Goal: Information Seeking & Learning: Learn about a topic

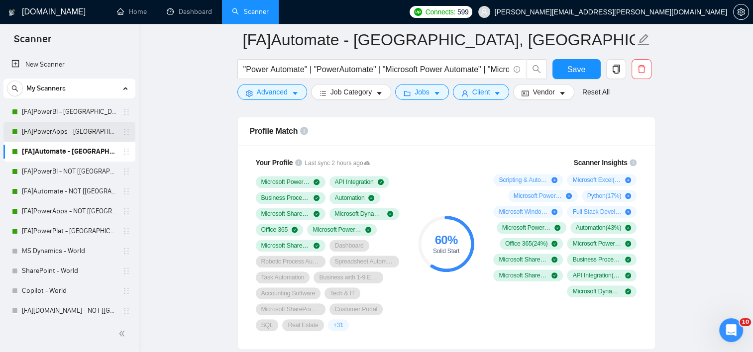
click at [68, 134] on link "[FA]PowerApps - [GEOGRAPHIC_DATA], [GEOGRAPHIC_DATA], [GEOGRAPHIC_DATA]" at bounding box center [69, 132] width 95 height 20
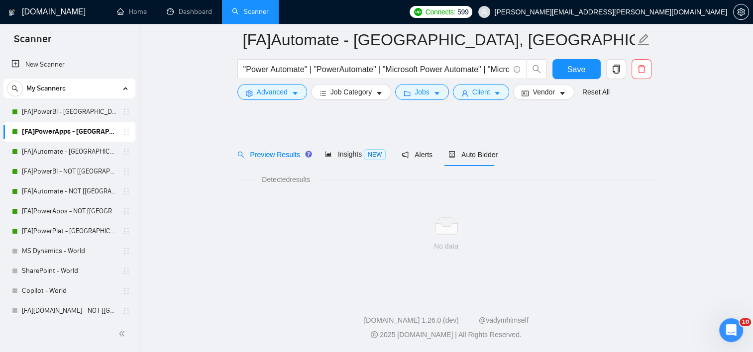
scroll to position [11, 0]
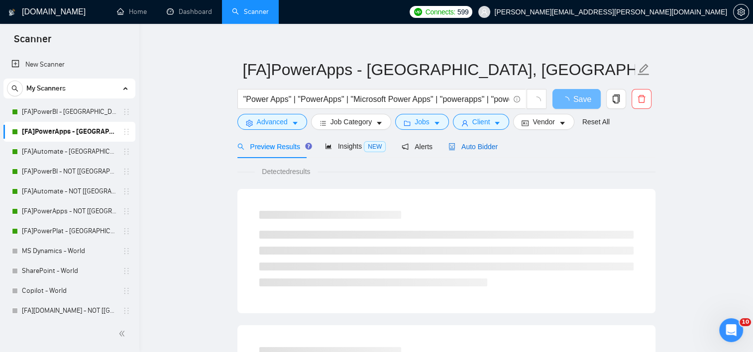
click at [479, 143] on span "Auto Bidder" at bounding box center [472, 147] width 49 height 8
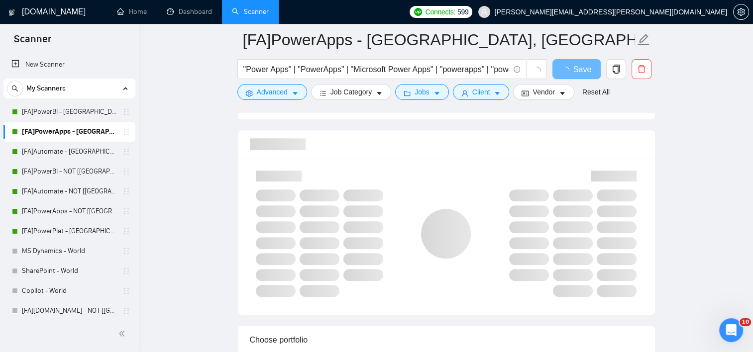
scroll to position [633, 0]
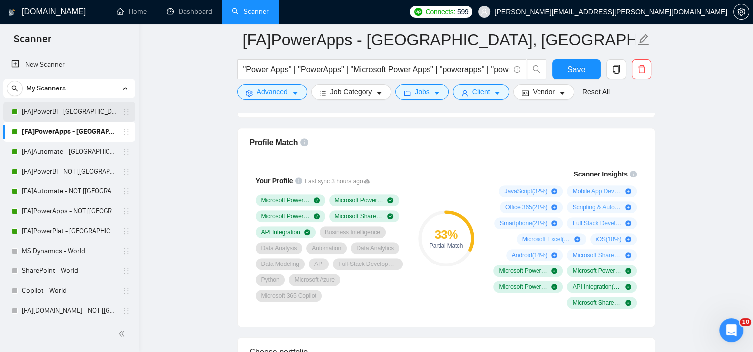
click at [84, 115] on link "[FA]PowerBI - [GEOGRAPHIC_DATA], [GEOGRAPHIC_DATA], [GEOGRAPHIC_DATA]" at bounding box center [69, 112] width 95 height 20
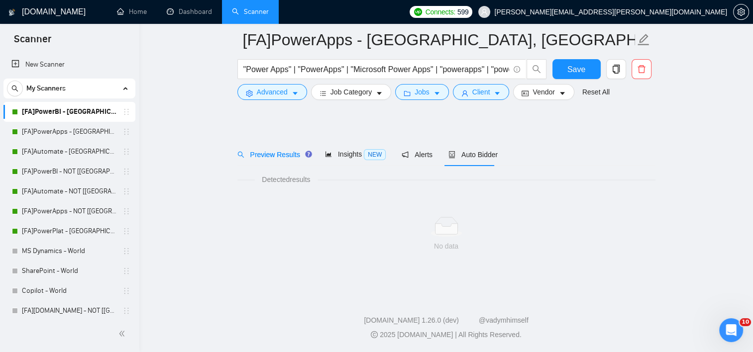
scroll to position [11, 0]
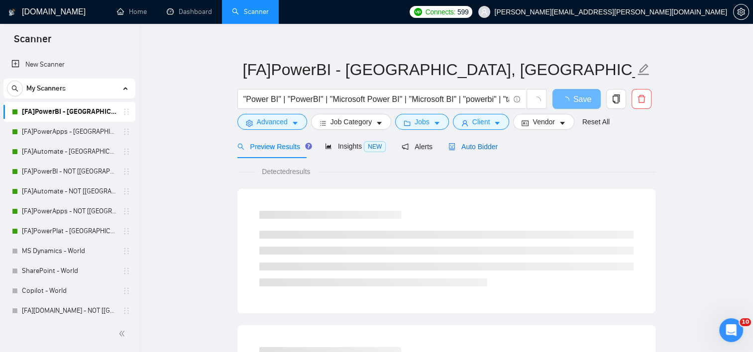
click at [477, 144] on span "Auto Bidder" at bounding box center [472, 147] width 49 height 8
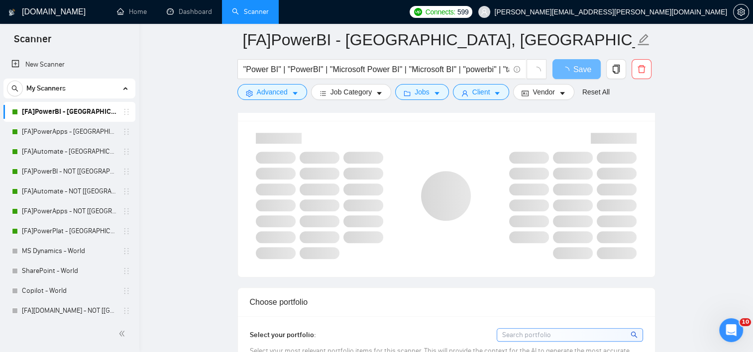
scroll to position [685, 0]
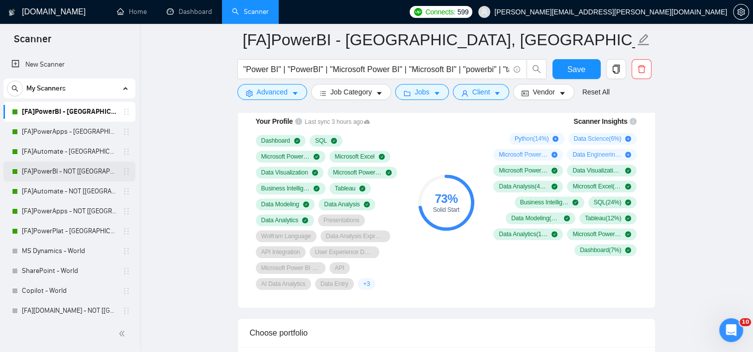
click at [74, 173] on link "[FA]PowerBI - NOT [[GEOGRAPHIC_DATA], CAN, [GEOGRAPHIC_DATA]]" at bounding box center [69, 172] width 95 height 20
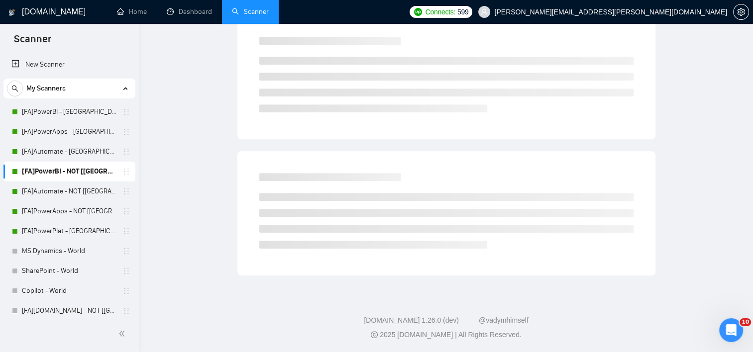
scroll to position [11, 0]
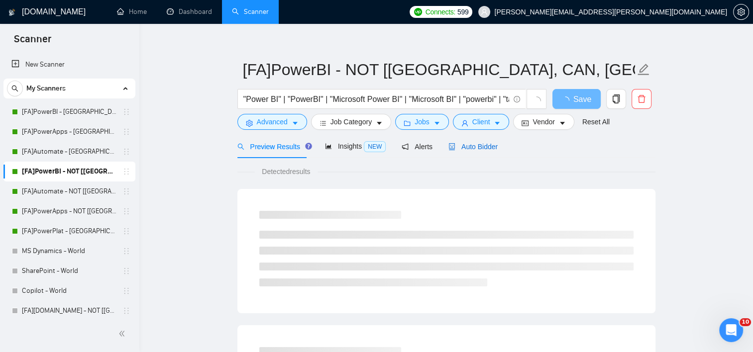
click at [481, 143] on span "Auto Bidder" at bounding box center [472, 147] width 49 height 8
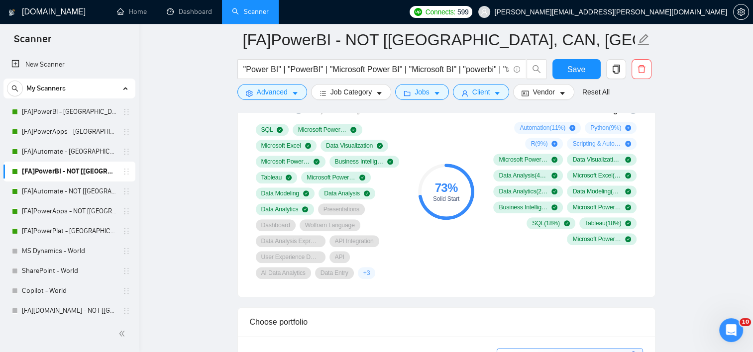
scroll to position [674, 0]
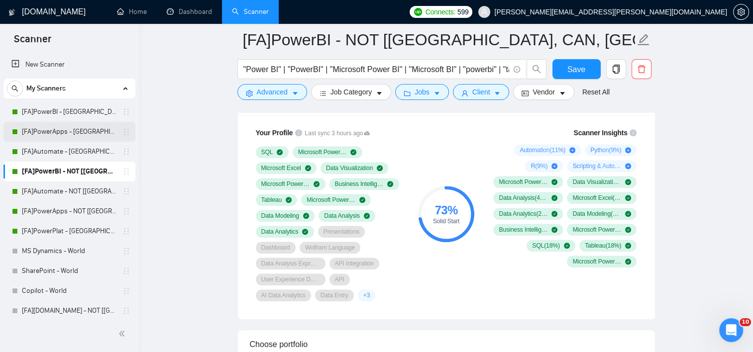
click at [73, 129] on link "[FA]PowerApps - [GEOGRAPHIC_DATA], [GEOGRAPHIC_DATA], [GEOGRAPHIC_DATA]" at bounding box center [69, 132] width 95 height 20
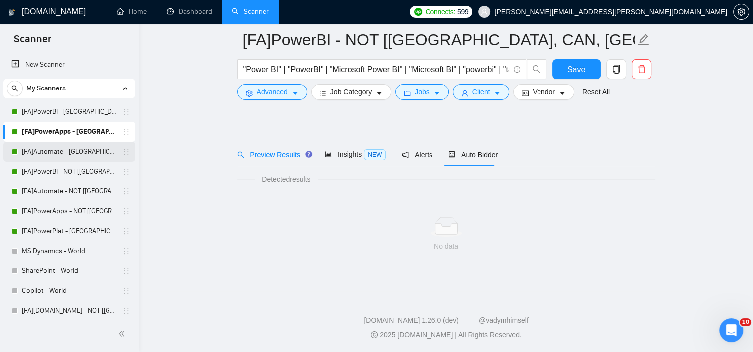
scroll to position [11, 0]
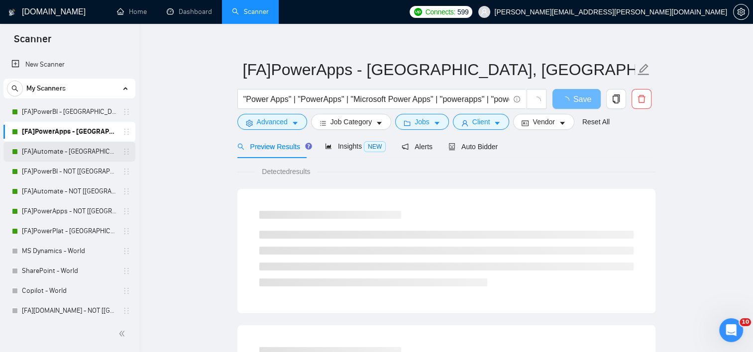
click at [66, 145] on link "[FA]Automate - [GEOGRAPHIC_DATA], [GEOGRAPHIC_DATA], [GEOGRAPHIC_DATA]" at bounding box center [69, 152] width 95 height 20
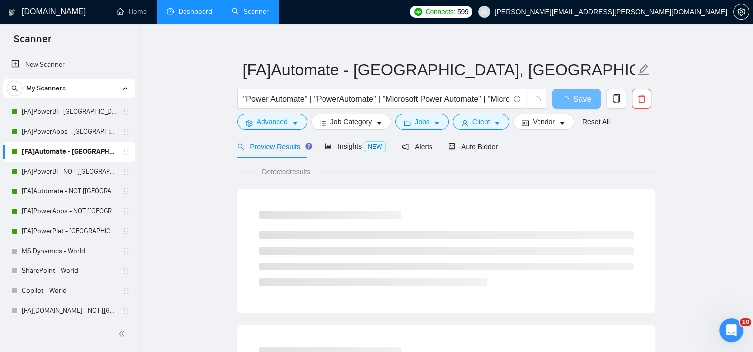
click at [191, 8] on link "Dashboard" at bounding box center [189, 11] width 45 height 8
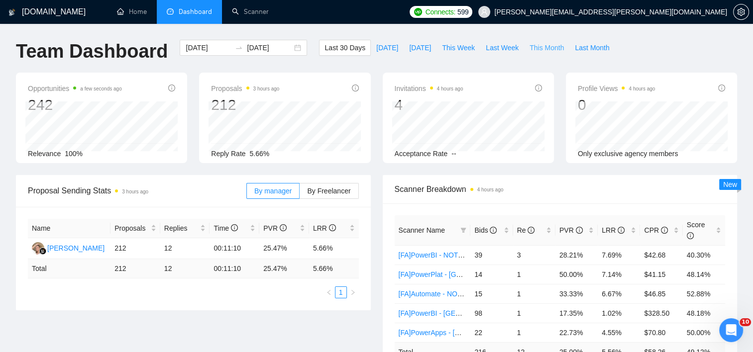
click at [524, 41] on button "This Month" at bounding box center [546, 48] width 45 height 16
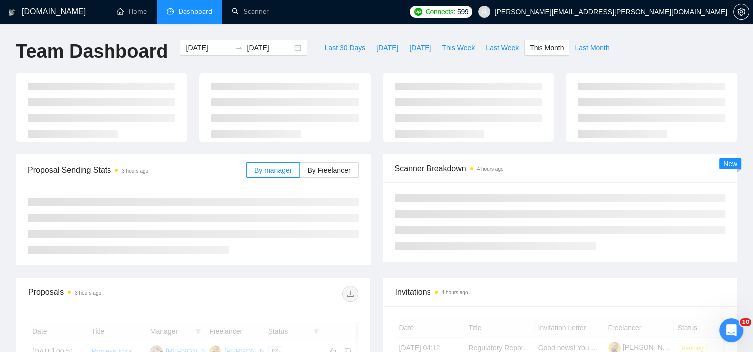
type input "[DATE]"
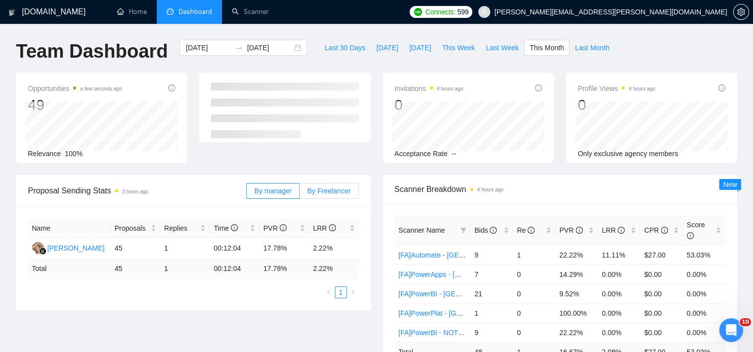
drag, startPoint x: 327, startPoint y: 177, endPoint x: 322, endPoint y: 193, distance: 16.7
click at [322, 193] on div "By manager By Freelancer" at bounding box center [302, 191] width 112 height 32
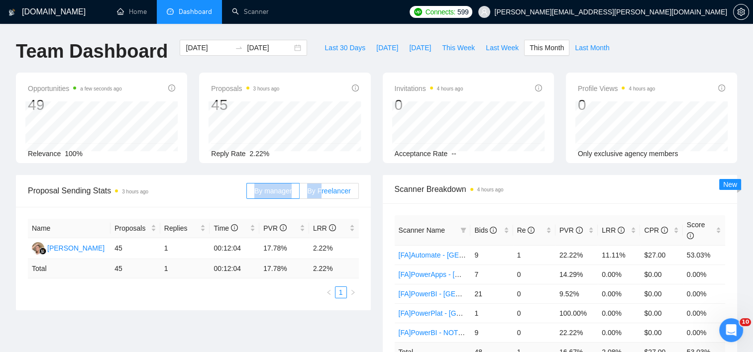
click at [322, 193] on span "By Freelancer" at bounding box center [328, 191] width 43 height 8
click at [299, 193] on input "By Freelancer" at bounding box center [299, 193] width 0 height 0
click at [508, 229] on div "Bids" at bounding box center [491, 230] width 34 height 11
click at [574, 48] on span "Last Month" at bounding box center [591, 47] width 34 height 11
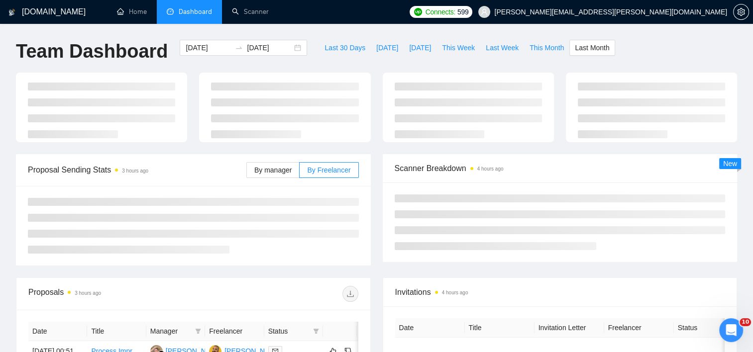
type input "[DATE]"
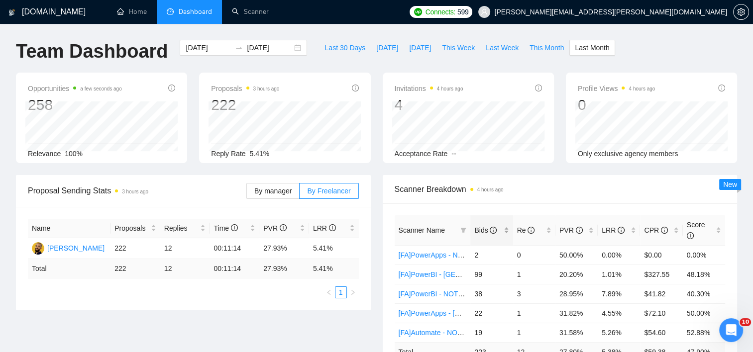
click at [505, 225] on div "Bids" at bounding box center [491, 230] width 34 height 11
click at [260, 16] on link "Scanner" at bounding box center [250, 11] width 37 height 8
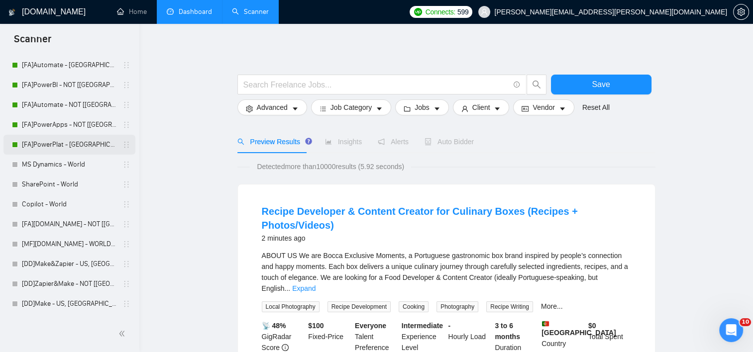
scroll to position [90, 0]
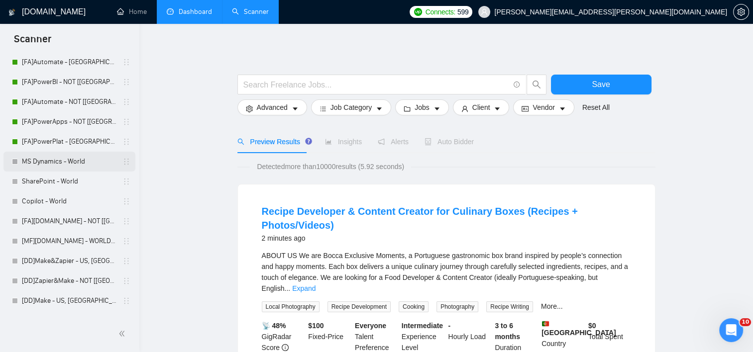
click at [79, 165] on link "MS Dynamics - World" at bounding box center [69, 162] width 95 height 20
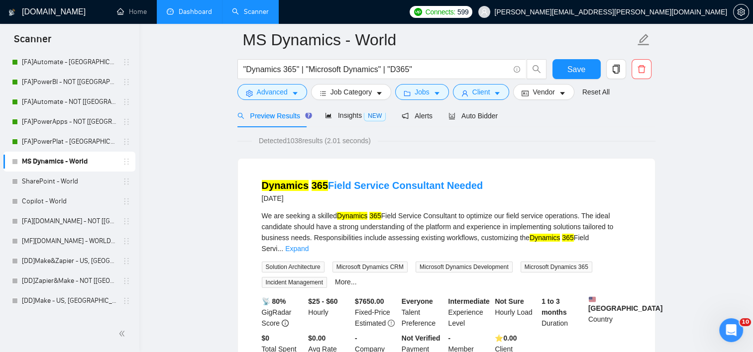
scroll to position [50, 0]
click at [308, 245] on link "Expand" at bounding box center [296, 249] width 23 height 8
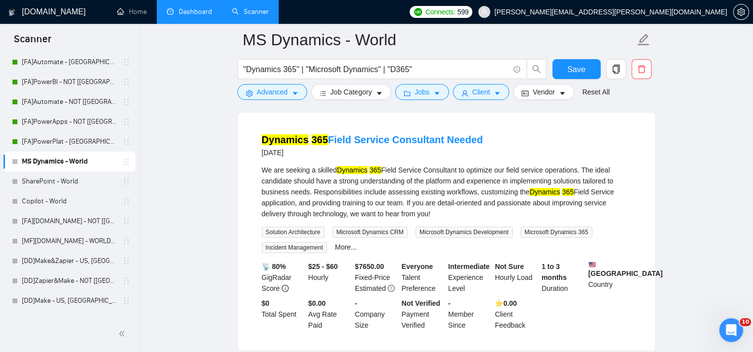
scroll to position [111, 0]
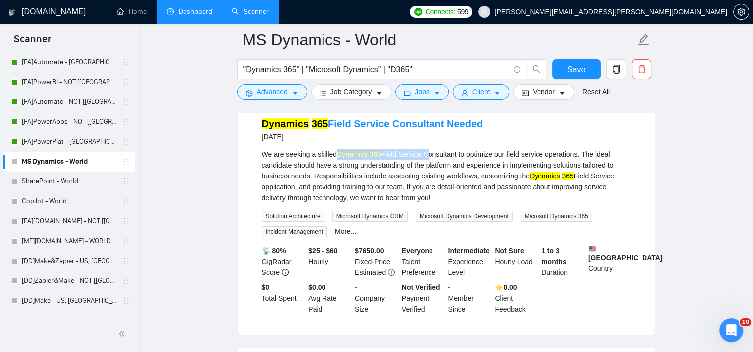
drag, startPoint x: 338, startPoint y: 155, endPoint x: 420, endPoint y: 154, distance: 81.6
click at [420, 154] on div "We are seeking a skilled Dynamics 365 Field Service Consultant to optimize our …" at bounding box center [446, 176] width 369 height 55
drag, startPoint x: 420, startPoint y: 154, endPoint x: 401, endPoint y: 152, distance: 19.1
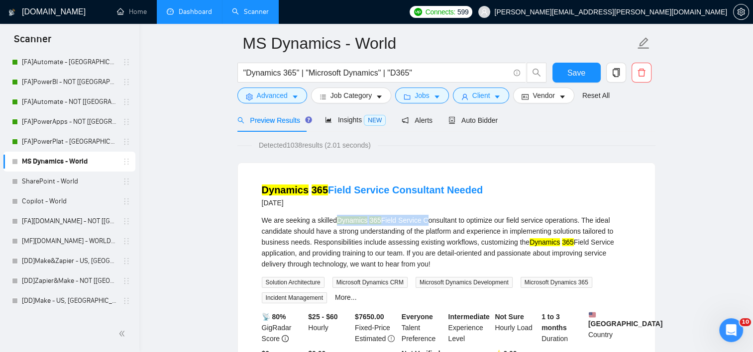
scroll to position [10, 0]
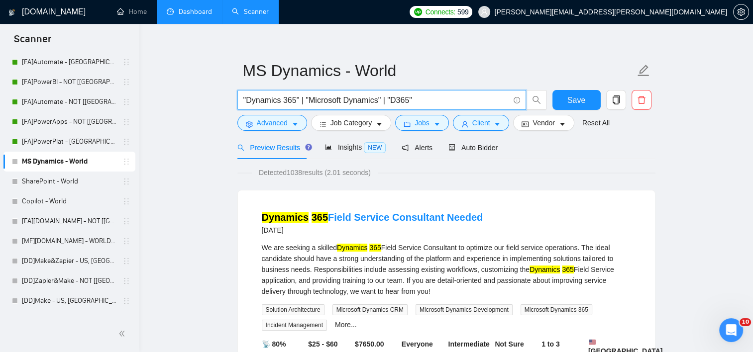
click at [433, 103] on input ""Dynamics 365" | "Microsoft Dynamics" | "D365"" at bounding box center [376, 100] width 266 height 12
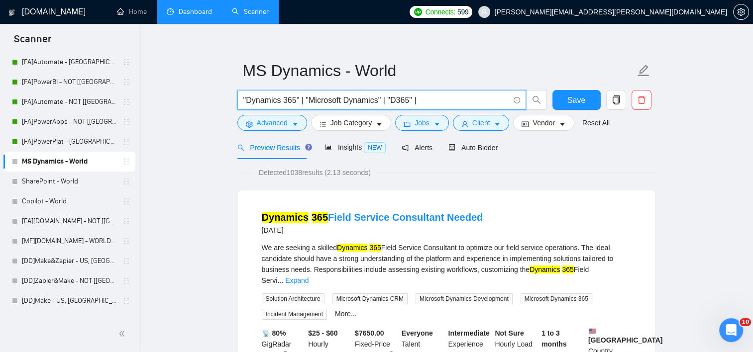
paste input ""Microsoft Dynamics""
type input ""Dynamics 365" | "Microsoft Dynamics" | "D365" | "Microsoft Dynamics 365""
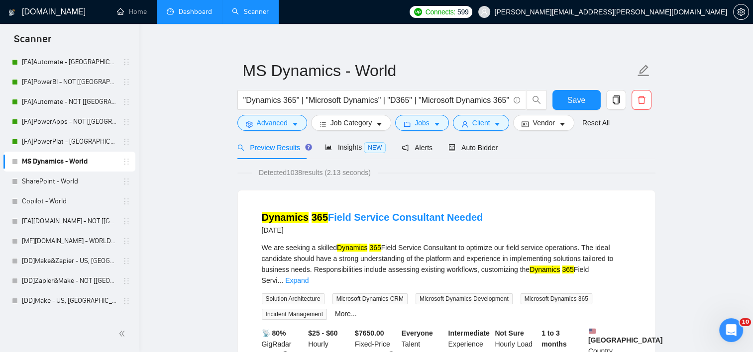
click at [492, 206] on li "Dynamics 365 Field Service Consultant Needed [DATE] We are seeking a skilled Dy…" at bounding box center [446, 303] width 393 height 203
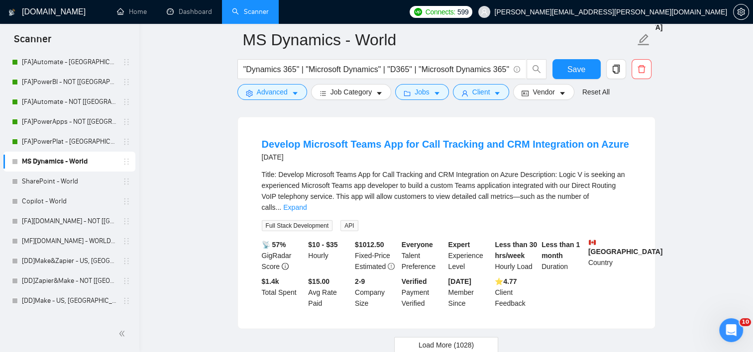
scroll to position [2153, 0]
click at [306, 203] on link "Expand" at bounding box center [294, 207] width 23 height 8
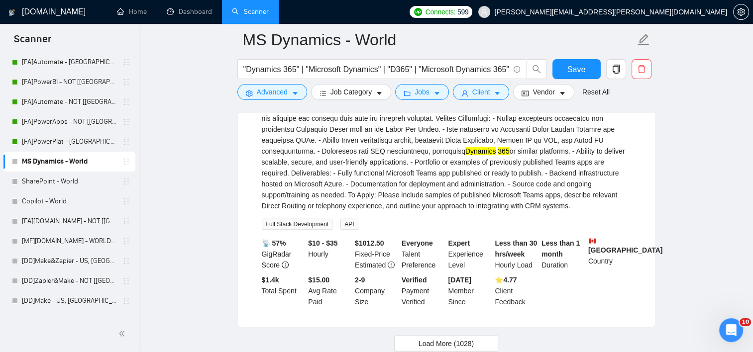
scroll to position [2385, 0]
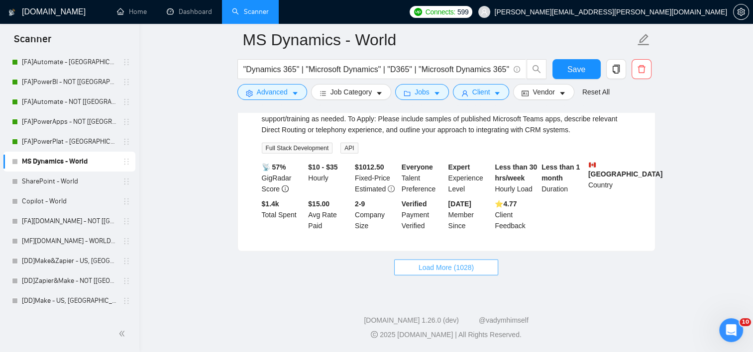
click at [450, 271] on span "Load More (1028)" at bounding box center [445, 267] width 55 height 11
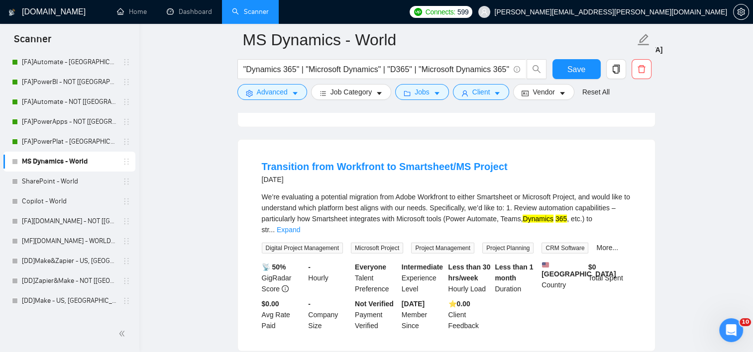
scroll to position [2514, 0]
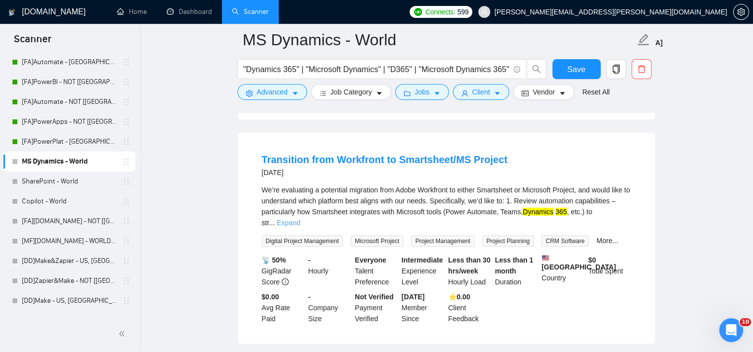
click at [300, 219] on link "Expand" at bounding box center [288, 223] width 23 height 8
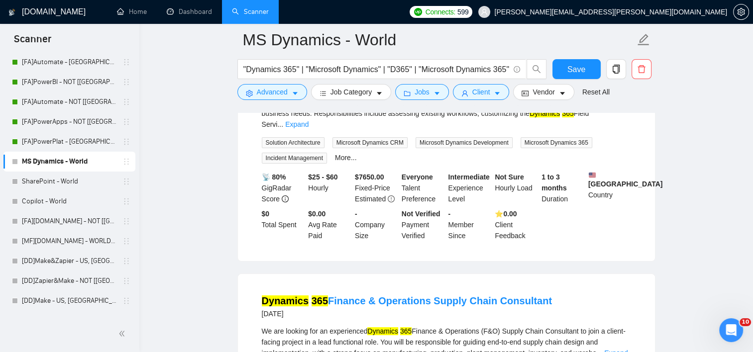
scroll to position [70, 0]
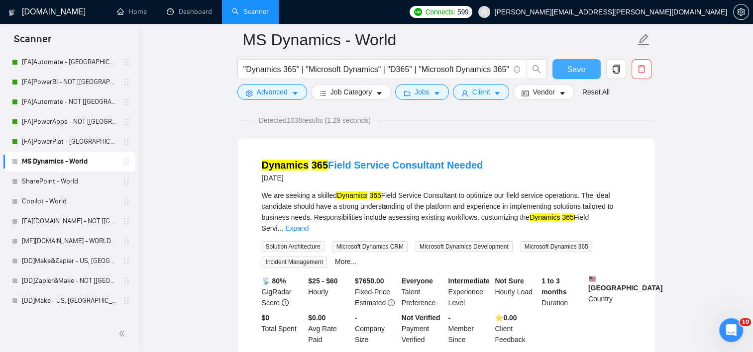
click at [557, 72] on button "Save" at bounding box center [576, 69] width 48 height 20
click at [58, 177] on link "SharePoint - World" at bounding box center [69, 182] width 95 height 20
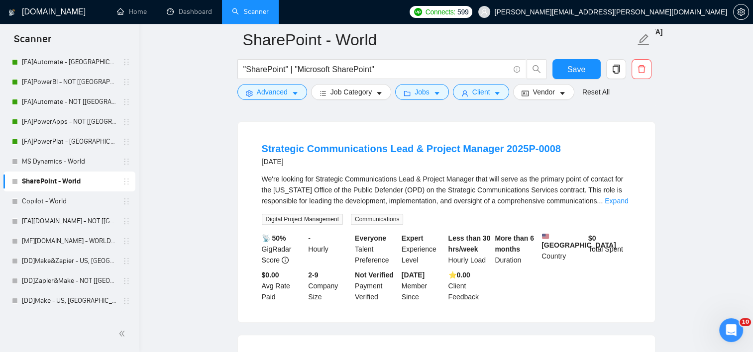
scroll to position [550, 0]
click at [621, 197] on link "Expand" at bounding box center [615, 201] width 23 height 8
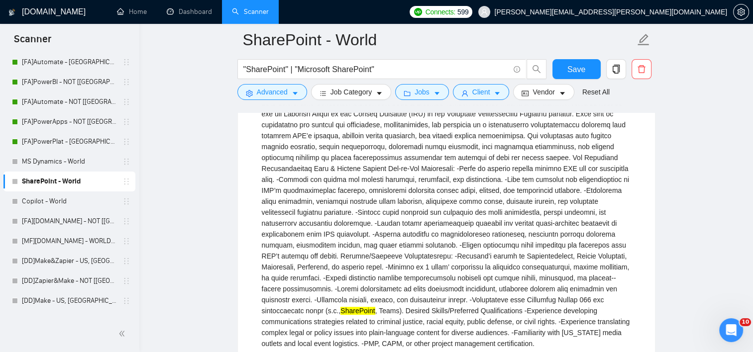
scroll to position [603, 0]
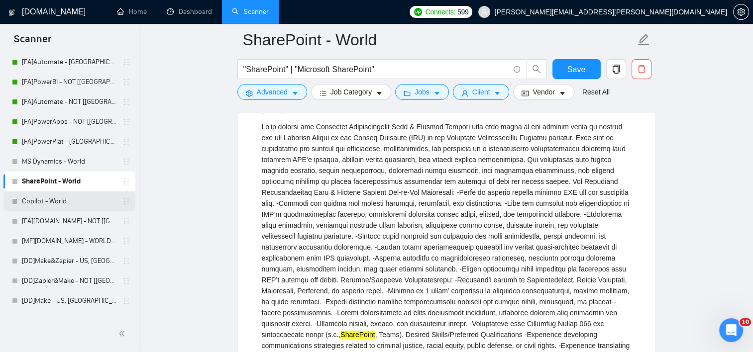
click at [75, 207] on link "Copilot - World" at bounding box center [69, 201] width 95 height 20
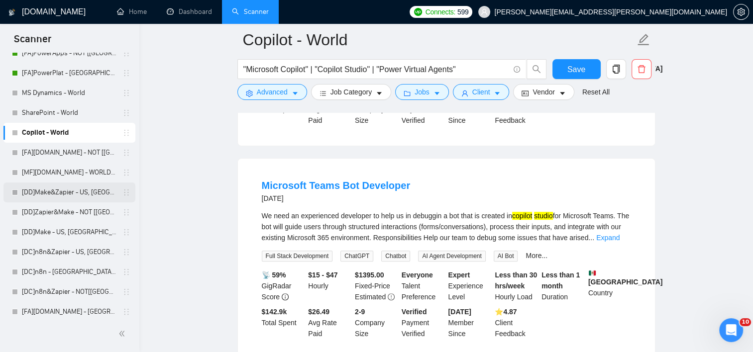
scroll to position [203, 0]
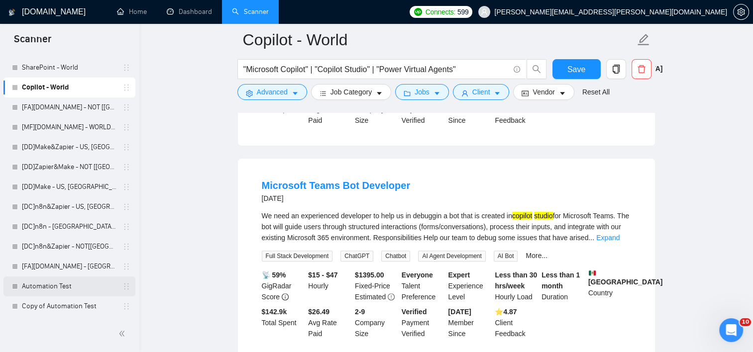
click at [82, 286] on link "Automation Test" at bounding box center [69, 287] width 95 height 20
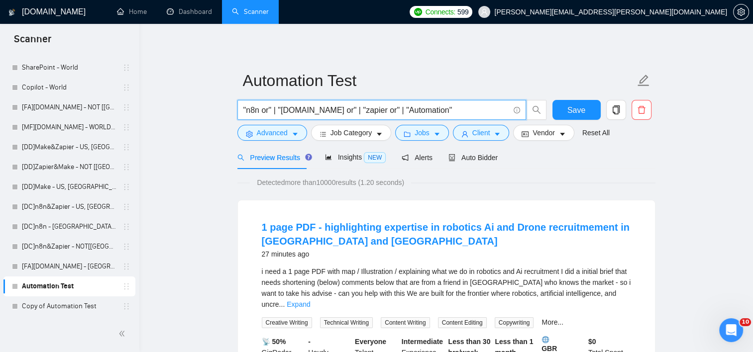
click at [269, 110] on input ""n8n or" | "[DOMAIN_NAME] or" | "zapier or" | "Automation"" at bounding box center [376, 110] width 266 height 12
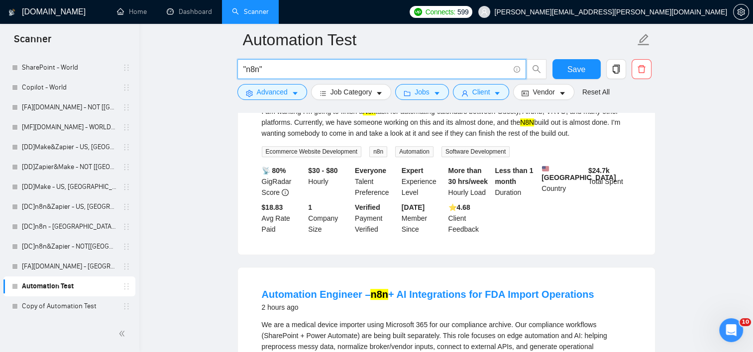
scroll to position [617, 0]
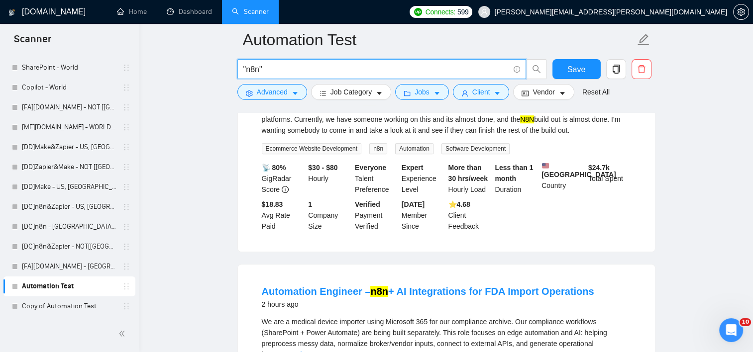
click at [268, 64] on input ""n8n"" at bounding box center [376, 69] width 266 height 12
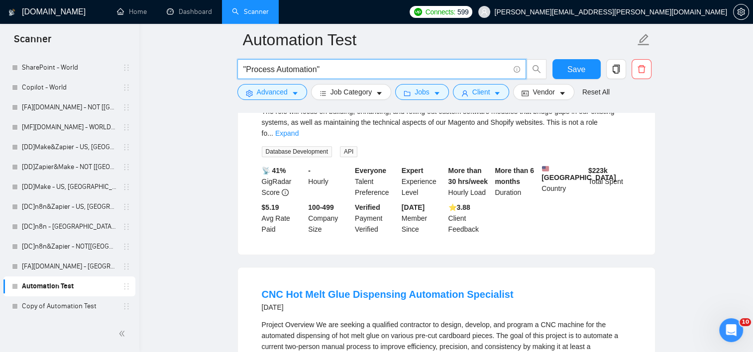
type input ""Process Automation""
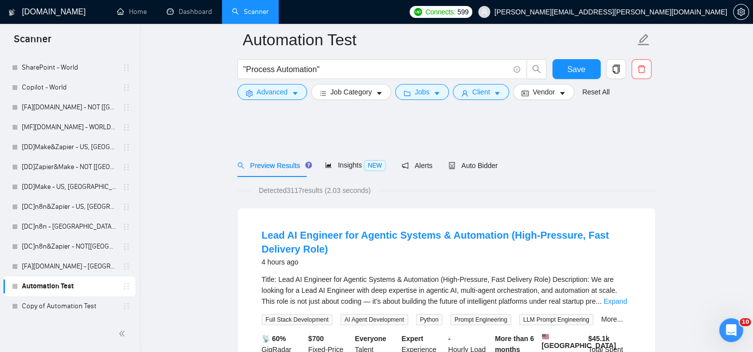
scroll to position [96, 0]
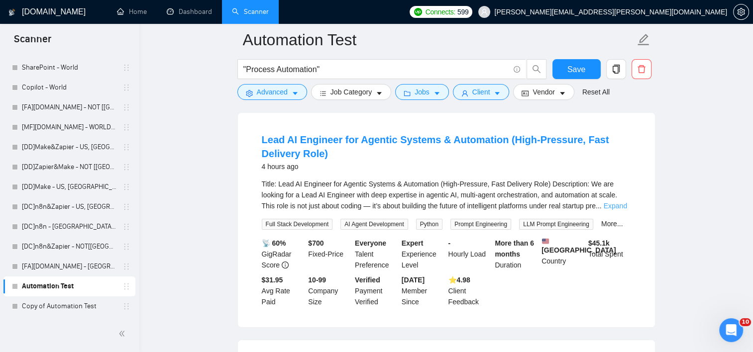
click at [621, 208] on link "Expand" at bounding box center [614, 206] width 23 height 8
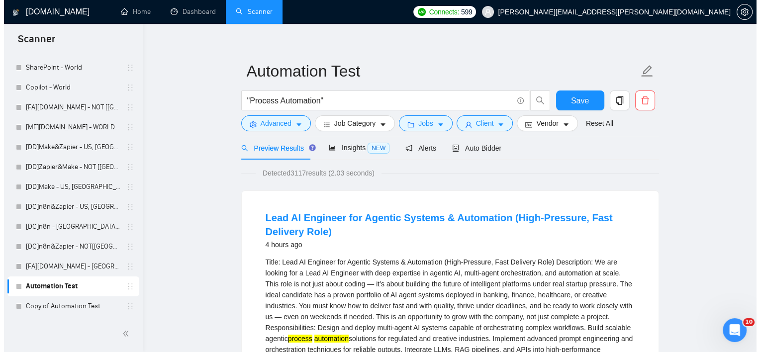
scroll to position [0, 0]
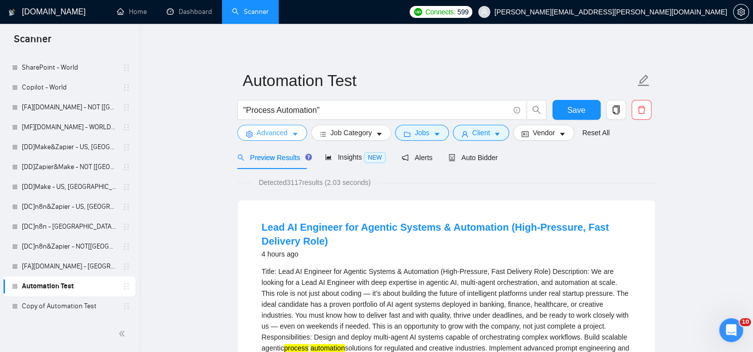
click at [275, 135] on span "Advanced" at bounding box center [272, 132] width 31 height 11
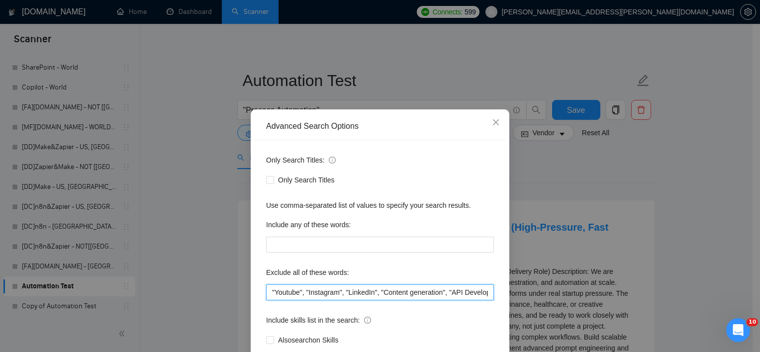
click at [269, 287] on input ""Youtube", "Instagram", "LinkedIn", "Content generation", "API Developer", "Vid…" at bounding box center [380, 293] width 228 height 16
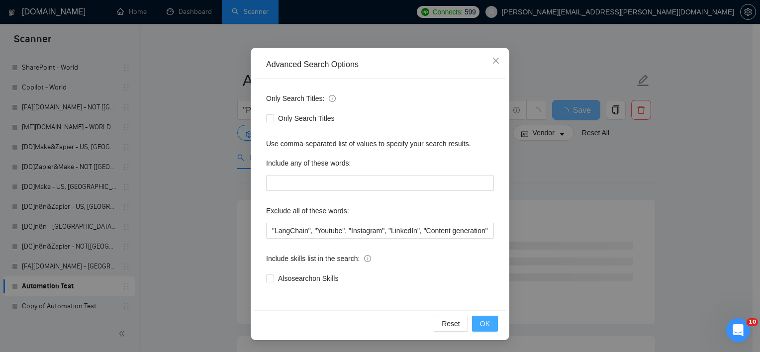
click at [480, 324] on span "OK" at bounding box center [485, 323] width 10 height 11
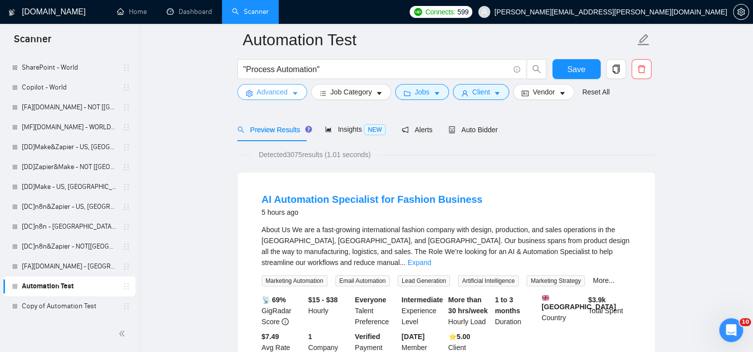
scroll to position [49, 0]
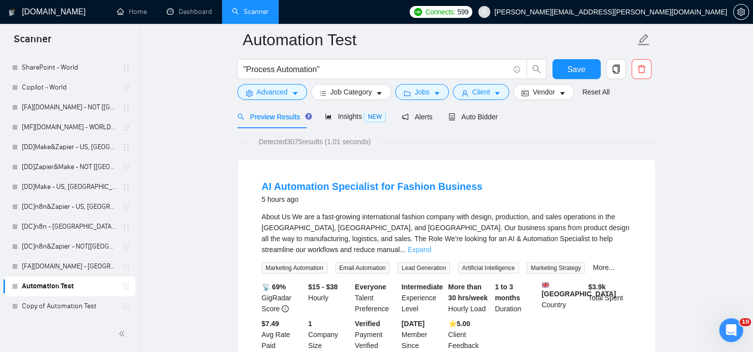
click at [431, 246] on link "Expand" at bounding box center [418, 250] width 23 height 8
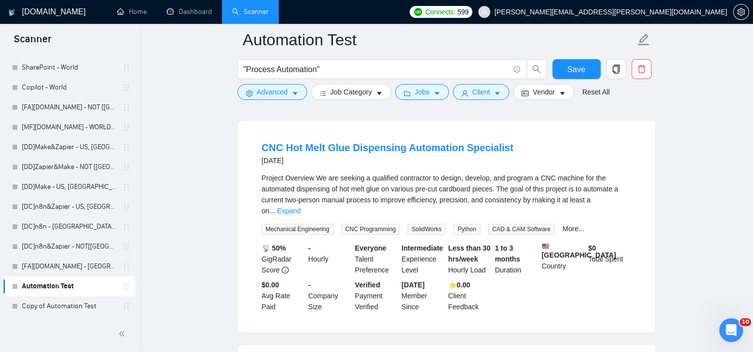
scroll to position [646, 0]
click at [300, 206] on link "Expand" at bounding box center [288, 210] width 23 height 8
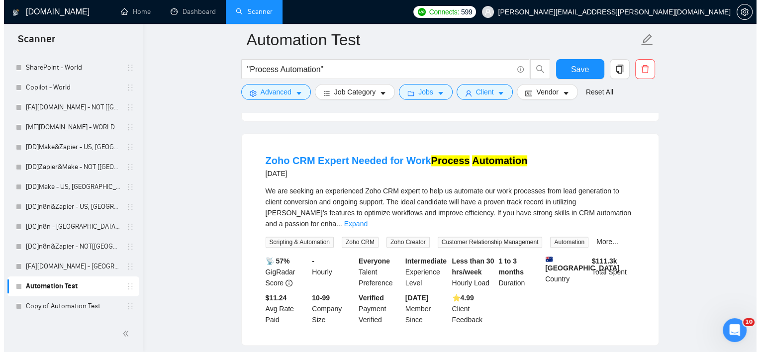
scroll to position [1420, 0]
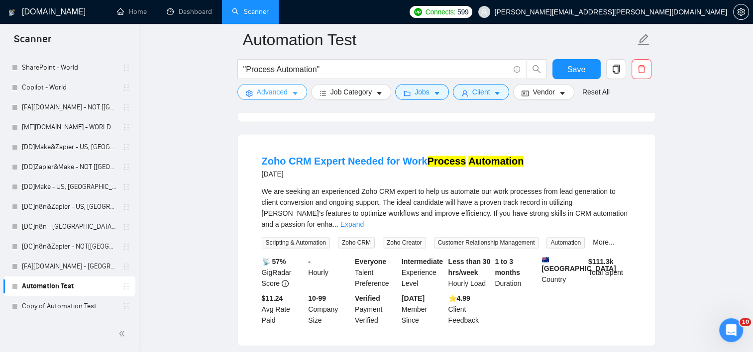
click at [280, 95] on span "Advanced" at bounding box center [272, 92] width 31 height 11
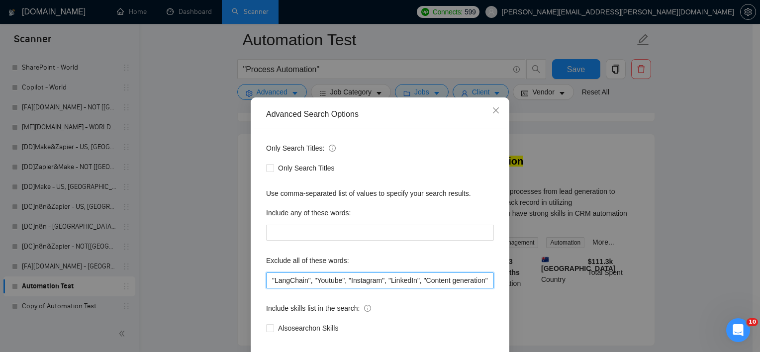
click at [266, 288] on input ""LangChain", "Youtube", "Instagram", "LinkedIn", "Content generation", "API Dev…" at bounding box center [380, 281] width 228 height 16
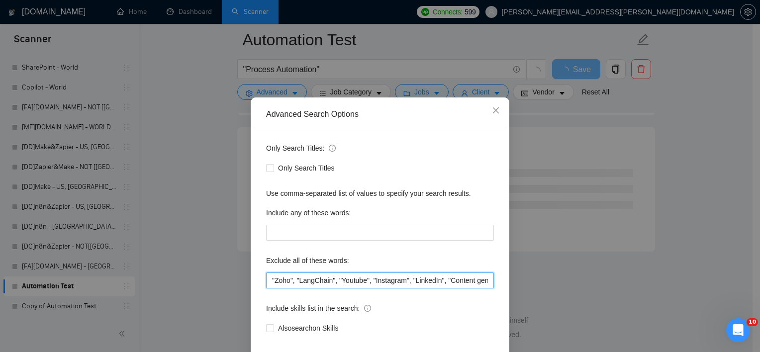
scroll to position [62, 0]
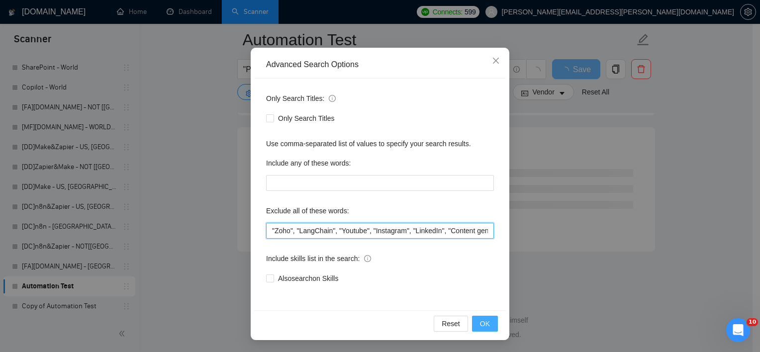
type input ""Zoho", "LangChain", "Youtube", "Instagram", "LinkedIn", "Content generation", …"
click at [480, 323] on span "OK" at bounding box center [485, 323] width 10 height 11
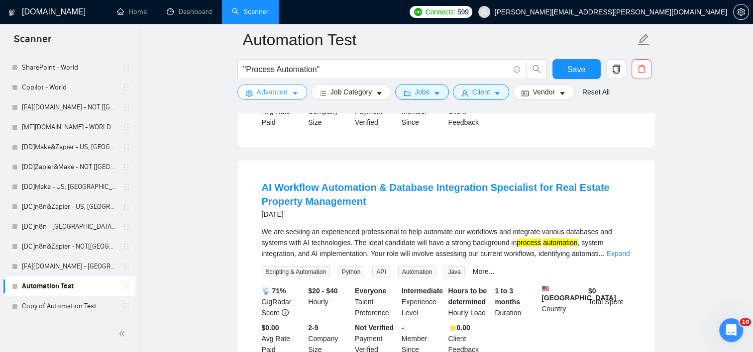
scroll to position [2074, 0]
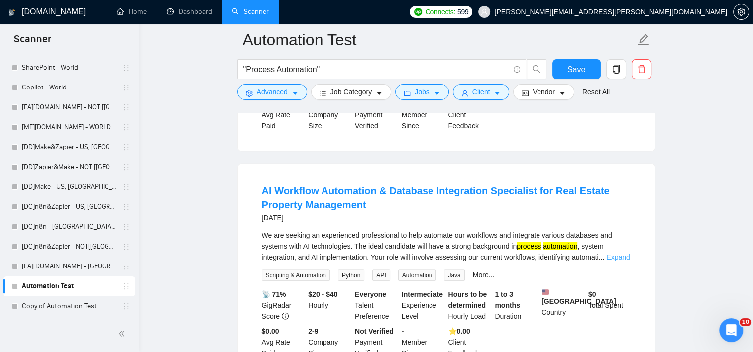
click at [624, 253] on link "Expand" at bounding box center [617, 257] width 23 height 8
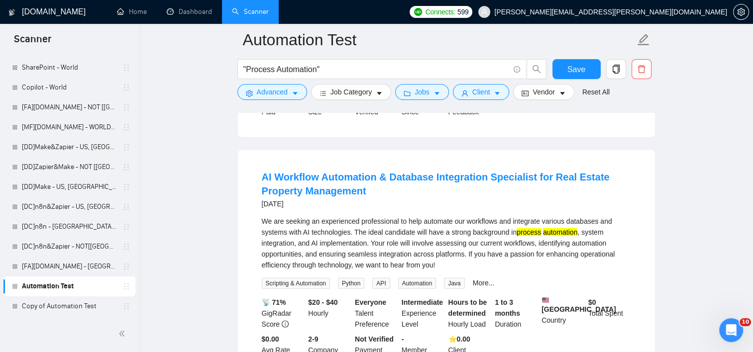
scroll to position [2089, 0]
click at [262, 70] on input ""Process Automation"" at bounding box center [376, 69] width 266 height 12
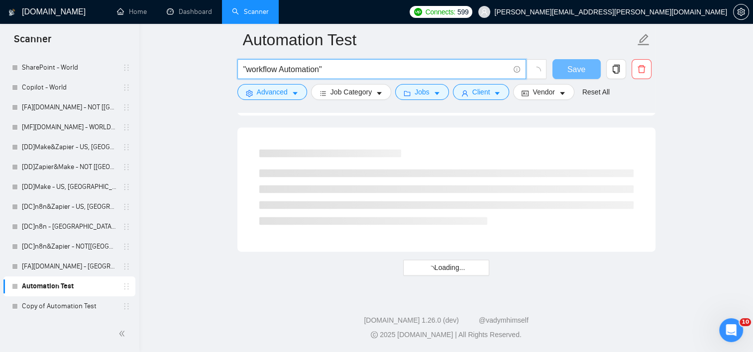
scroll to position [1307, 0]
click at [354, 71] on input ""workflow Automation"" at bounding box center [376, 69] width 266 height 12
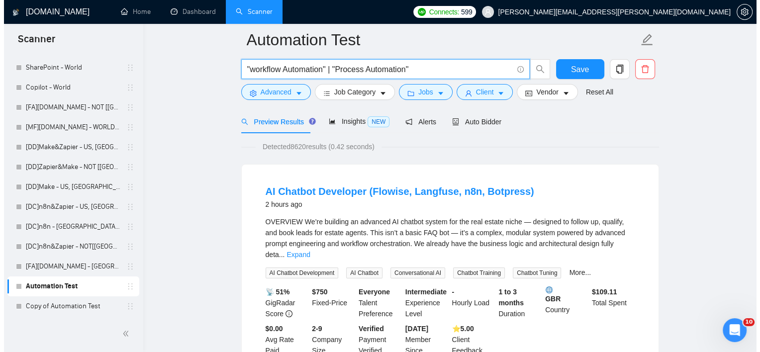
scroll to position [45, 0]
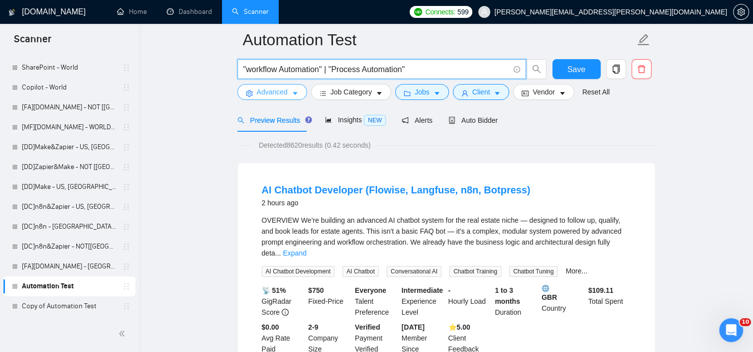
type input ""workflow Automation" | "Process Automation""
click at [259, 99] on button "Advanced" at bounding box center [272, 92] width 70 height 16
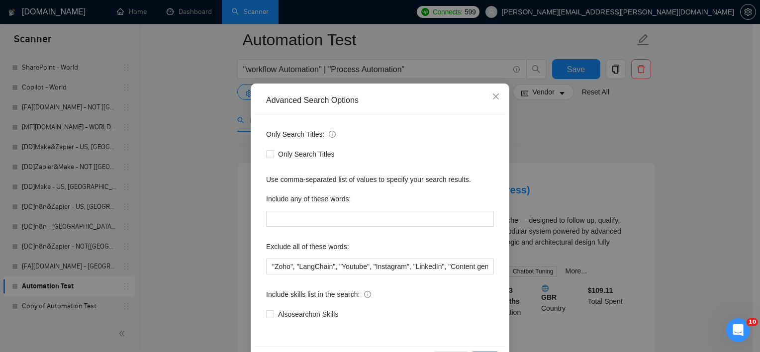
scroll to position [27, 0]
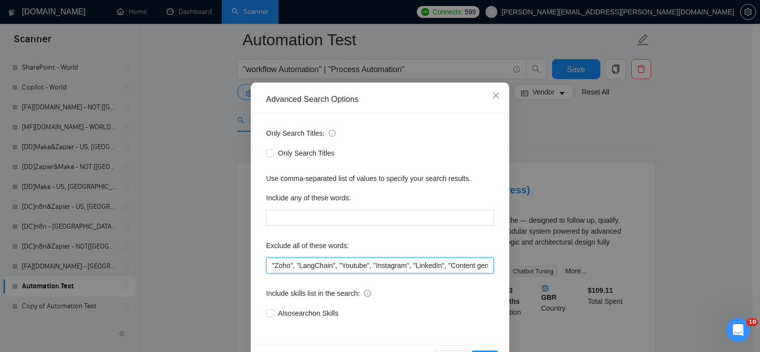
click at [269, 265] on input ""Zoho", "LangChain", "Youtube", "Instagram", "LinkedIn", "Content generation", …" at bounding box center [380, 266] width 228 height 16
click at [495, 91] on span "Close" at bounding box center [495, 96] width 27 height 27
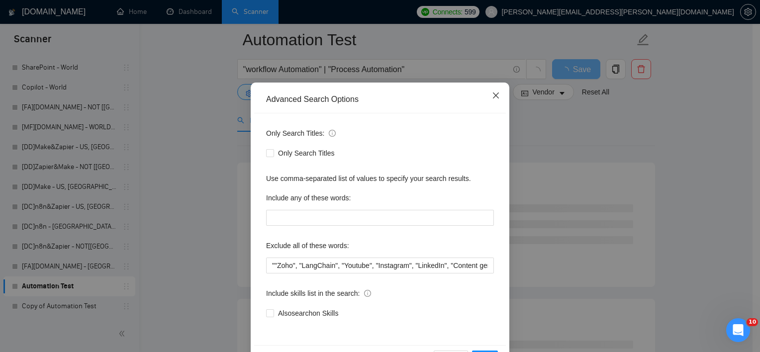
scroll to position [12, 0]
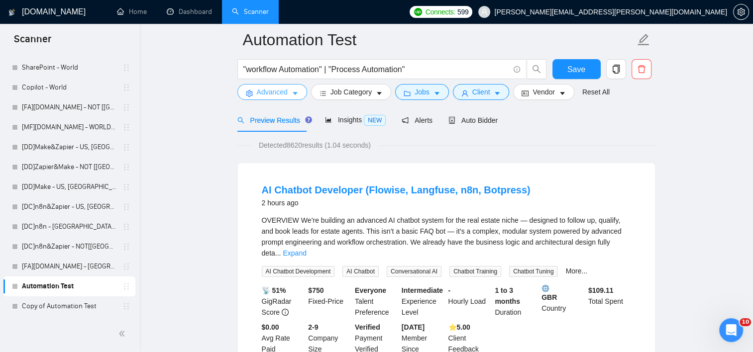
click at [274, 88] on span "Advanced" at bounding box center [272, 92] width 31 height 11
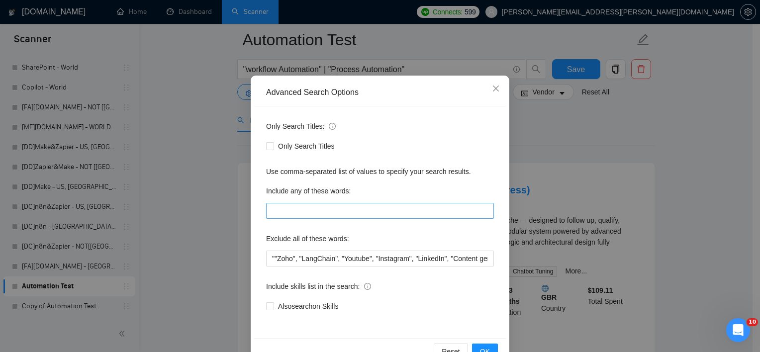
scroll to position [34, 0]
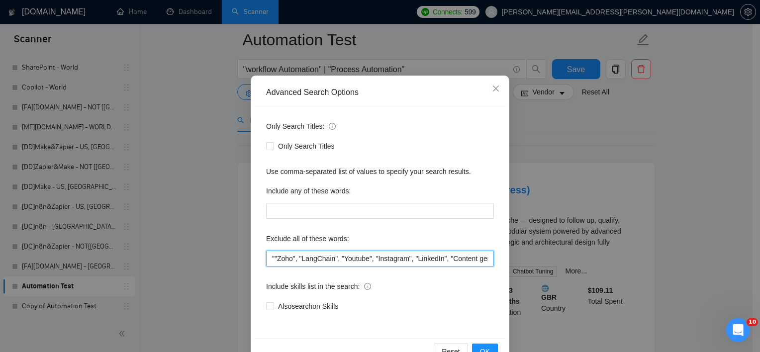
click at [270, 259] on input """Zoho", "LangChain", "Youtube", "Instagram", "LinkedIn", "Content generation",…" at bounding box center [380, 259] width 228 height 16
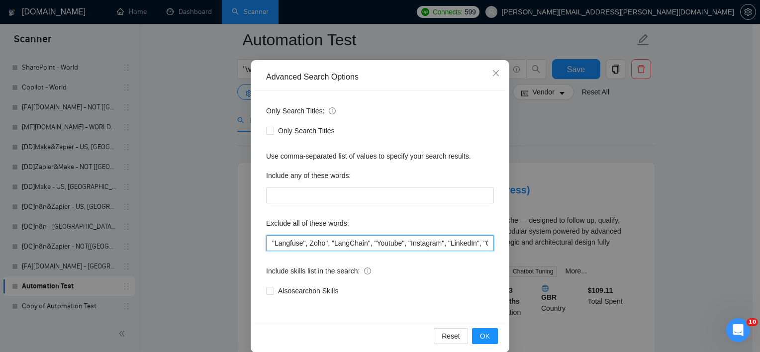
scroll to position [53, 0]
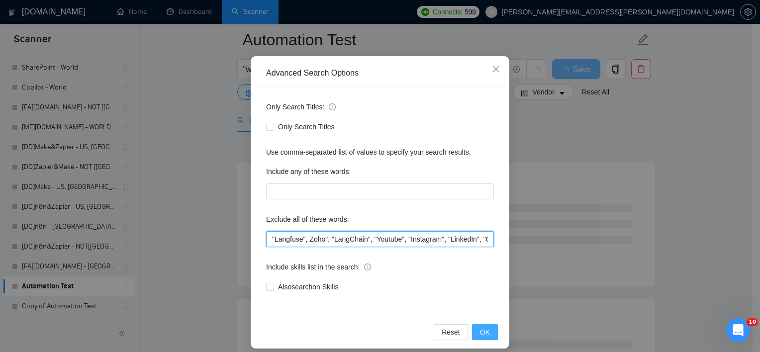
type input ""Langfuse", Zoho", "LangChain", "Youtube", "Instagram", "LinkedIn", "Content ge…"
click at [480, 327] on span "OK" at bounding box center [485, 332] width 10 height 11
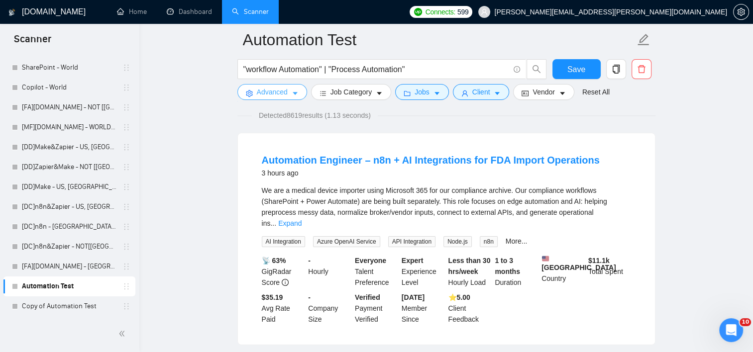
scroll to position [76, 0]
drag, startPoint x: 630, startPoint y: 216, endPoint x: 625, endPoint y: 214, distance: 5.6
click at [625, 214] on div "We are a medical device importer using Microsoft 365 for our compliance archive…" at bounding box center [446, 207] width 369 height 44
click at [301, 219] on link "Expand" at bounding box center [289, 223] width 23 height 8
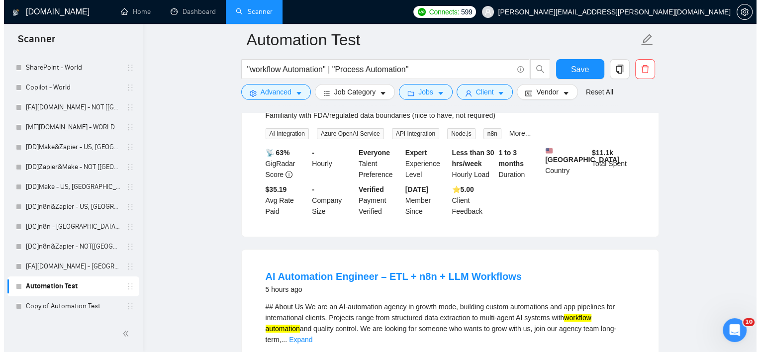
scroll to position [298, 0]
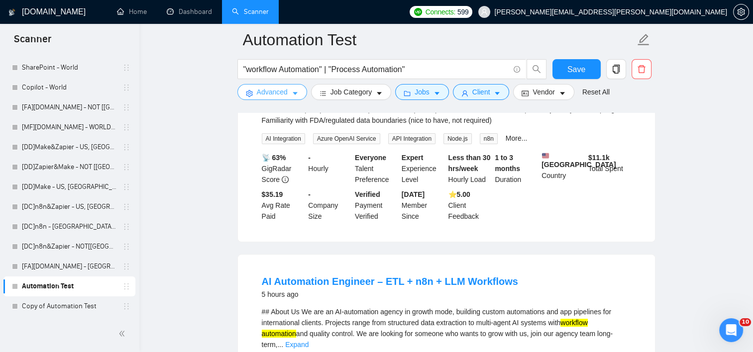
click at [283, 86] on button "Advanced" at bounding box center [272, 92] width 70 height 16
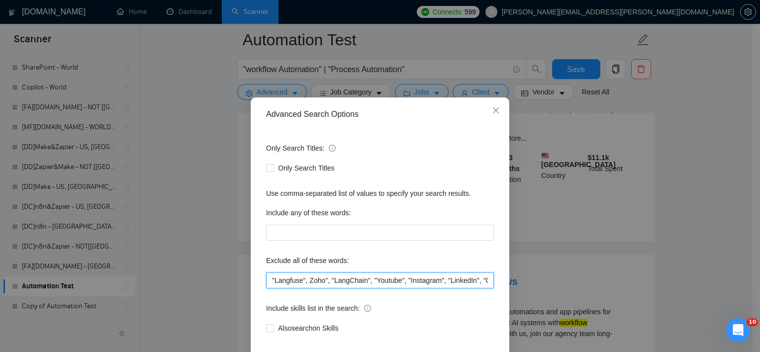
click at [268, 288] on input ""Langfuse", Zoho", "LangChain", "Youtube", "Instagram", "LinkedIn", "Content ge…" at bounding box center [380, 281] width 228 height 16
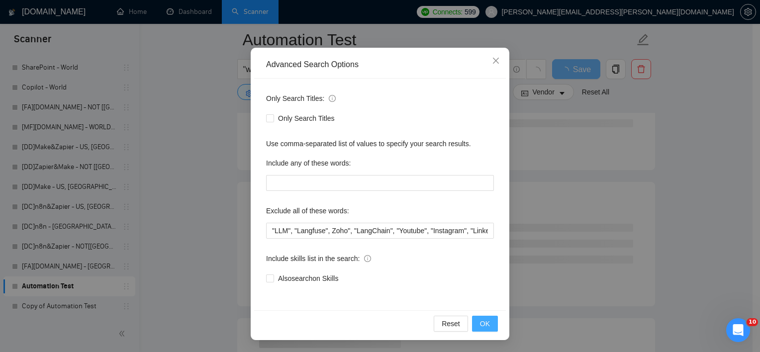
click at [483, 326] on span "OK" at bounding box center [485, 323] width 10 height 11
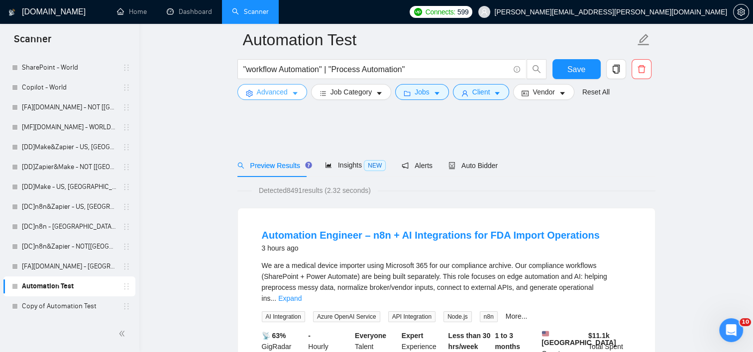
scroll to position [99, 0]
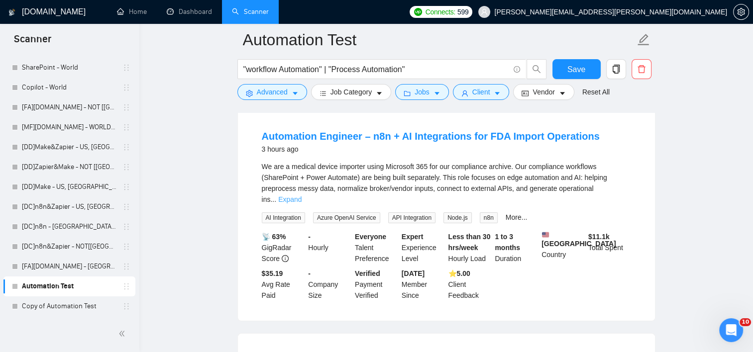
click at [301, 195] on link "Expand" at bounding box center [289, 199] width 23 height 8
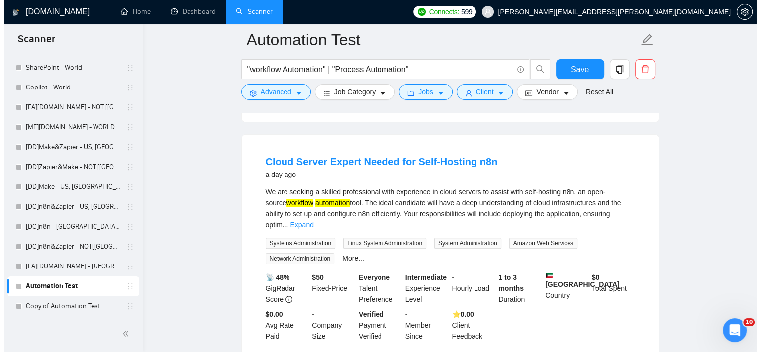
scroll to position [1080, 0]
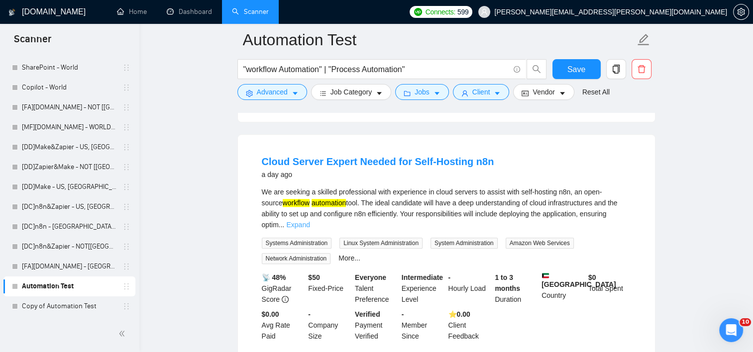
click at [309, 221] on link "Expand" at bounding box center [297, 225] width 23 height 8
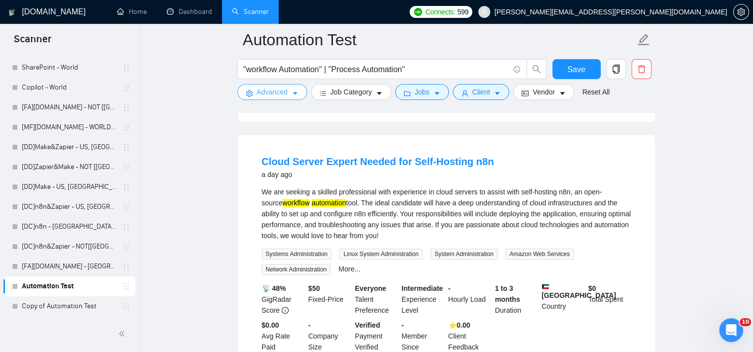
click at [279, 88] on span "Advanced" at bounding box center [272, 92] width 31 height 11
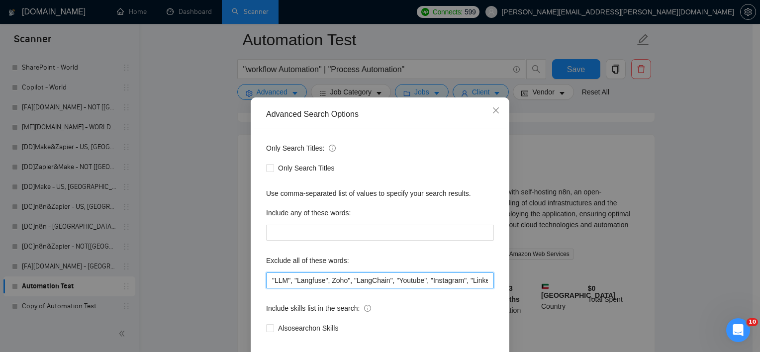
click at [266, 287] on input ""LLM", "Langfuse", Zoho", "LangChain", "Youtube", "Instagram", "LinkedIn", "Con…" at bounding box center [380, 281] width 228 height 16
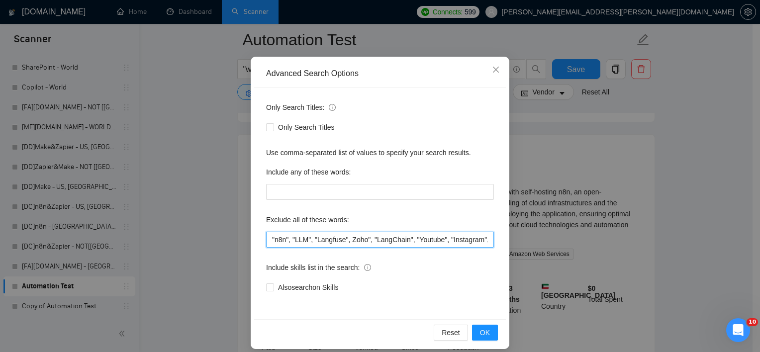
scroll to position [62, 0]
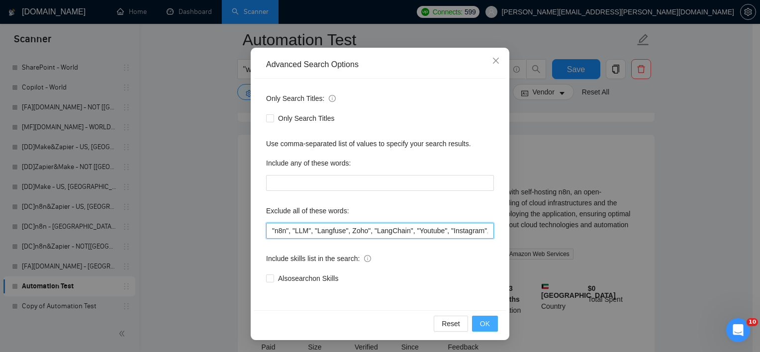
type input ""n8n", "LLM", "Langfuse", Zoho", "LangChain", "Youtube", "Instagram", "LinkedIn…"
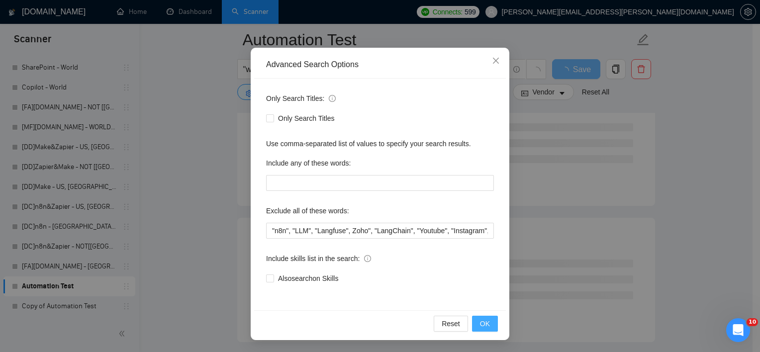
click at [485, 320] on span "OK" at bounding box center [485, 323] width 10 height 11
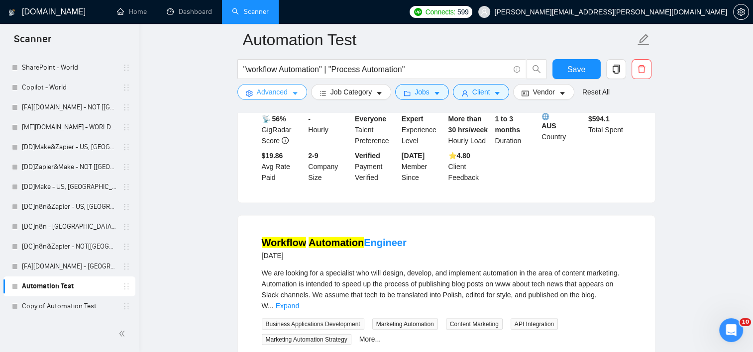
scroll to position [2037, 0]
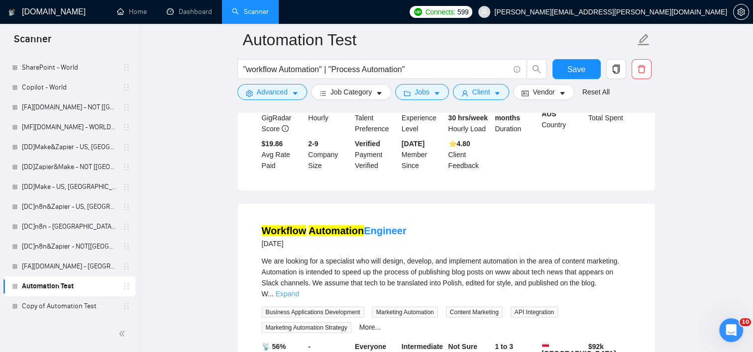
click at [299, 290] on link "Expand" at bounding box center [287, 294] width 23 height 8
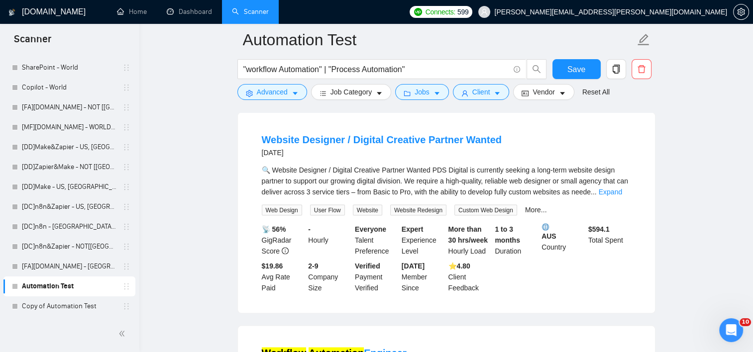
scroll to position [1912, 0]
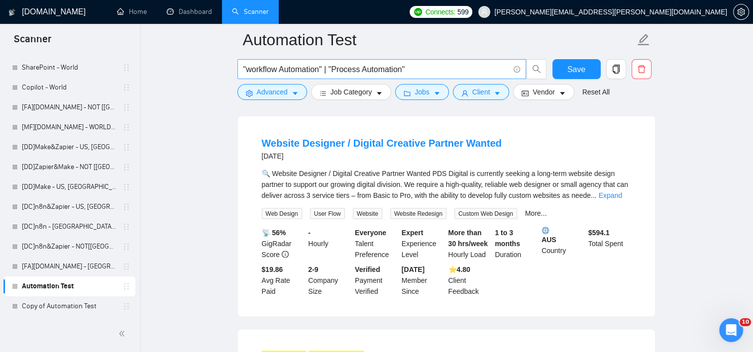
click at [437, 61] on span ""workflow Automation" | "Process Automation"" at bounding box center [381, 69] width 288 height 20
type input ""workflow Automation" | "Process Automation" | "Automation""
click at [577, 66] on span "Save" at bounding box center [576, 69] width 18 height 12
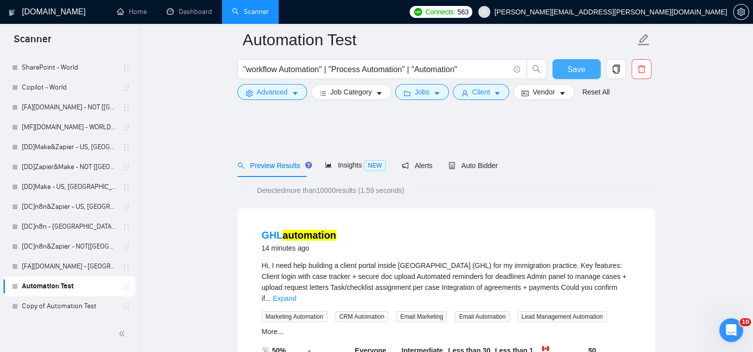
scroll to position [95, 0]
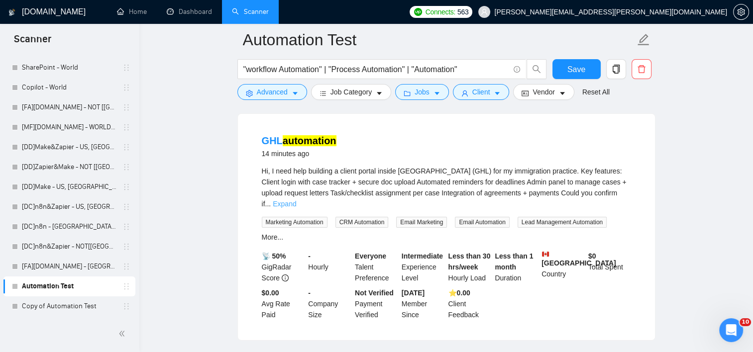
click at [296, 200] on link "Expand" at bounding box center [284, 204] width 23 height 8
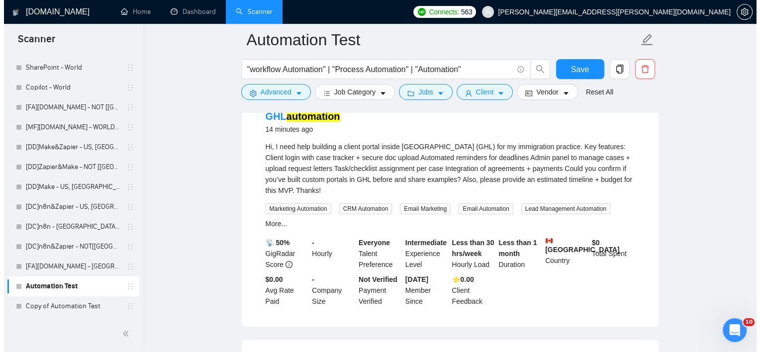
scroll to position [119, 0]
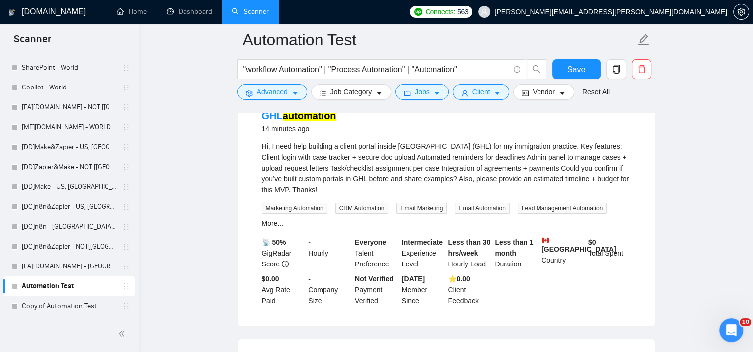
click at [402, 145] on div "Hi, I need help building a client portal inside [GEOGRAPHIC_DATA] (GHL) for my …" at bounding box center [446, 168] width 369 height 55
copy div "GoHighLevel"
click at [269, 90] on span "Advanced" at bounding box center [272, 92] width 31 height 11
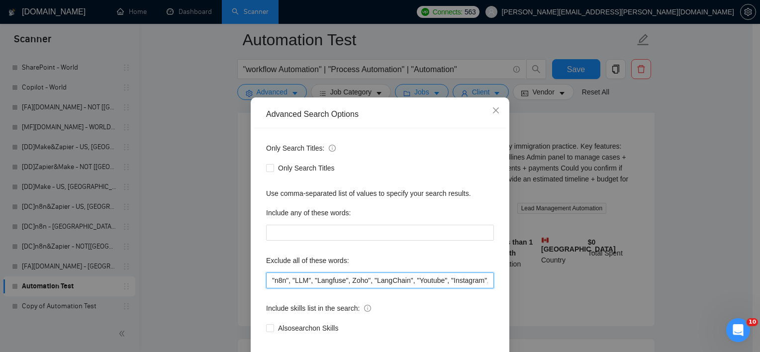
click at [267, 288] on input ""n8n", "LLM", "Langfuse", Zoho", "LangChain", "Youtube", "Instagram", "LinkedIn…" at bounding box center [380, 281] width 228 height 16
paste input "GoHighLevel"
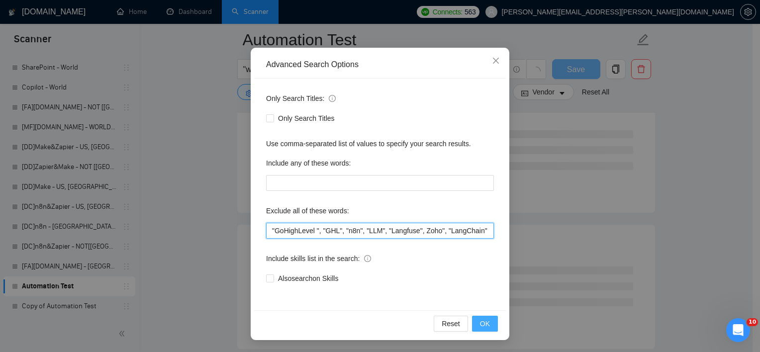
type input ""GoHighLevel ", "GHL", "n8n", "LLM", "Langfuse", Zoho", "LangChain", "Youtube",…"
click at [481, 326] on span "OK" at bounding box center [485, 323] width 10 height 11
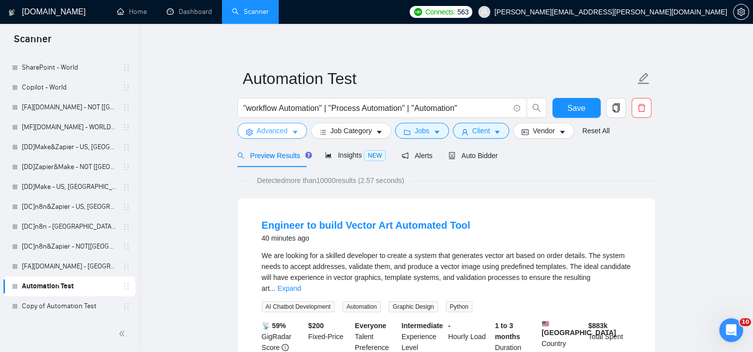
scroll to position [0, 0]
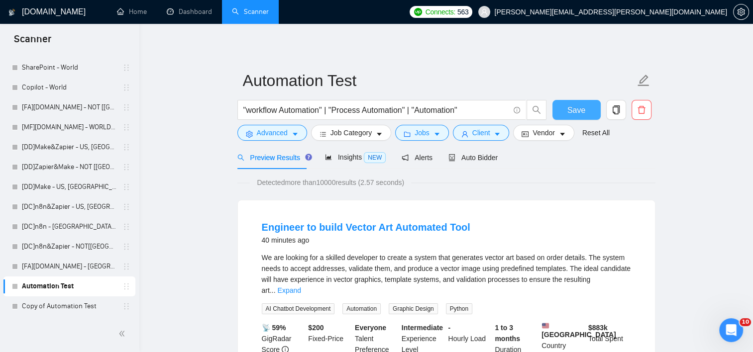
click at [568, 111] on span "Save" at bounding box center [576, 110] width 18 height 12
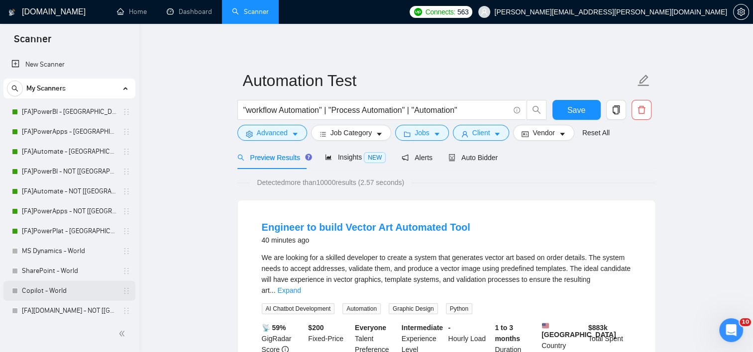
click at [62, 297] on link "Copilot - World" at bounding box center [69, 291] width 95 height 20
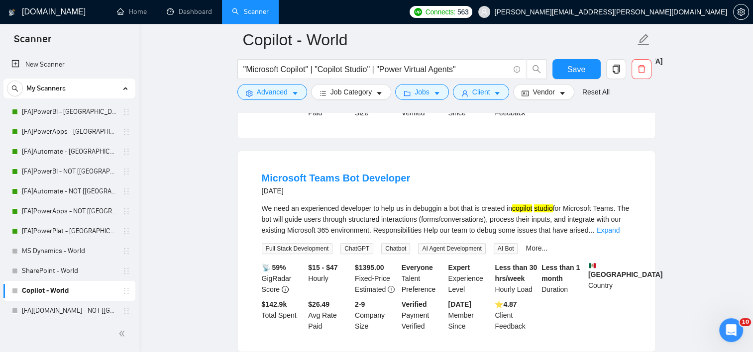
scroll to position [271, 0]
click at [618, 230] on link "Expand" at bounding box center [607, 230] width 23 height 8
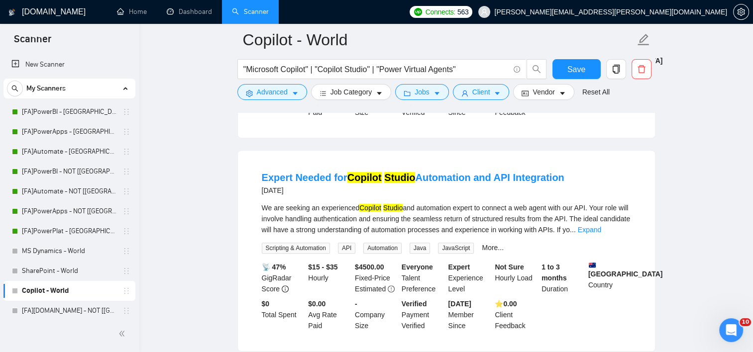
scroll to position [507, 0]
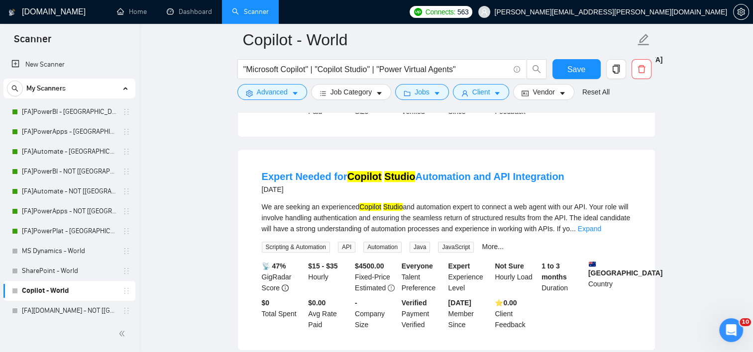
click at [601, 230] on link "Expand" at bounding box center [588, 229] width 23 height 8
